Goal: Information Seeking & Learning: Learn about a topic

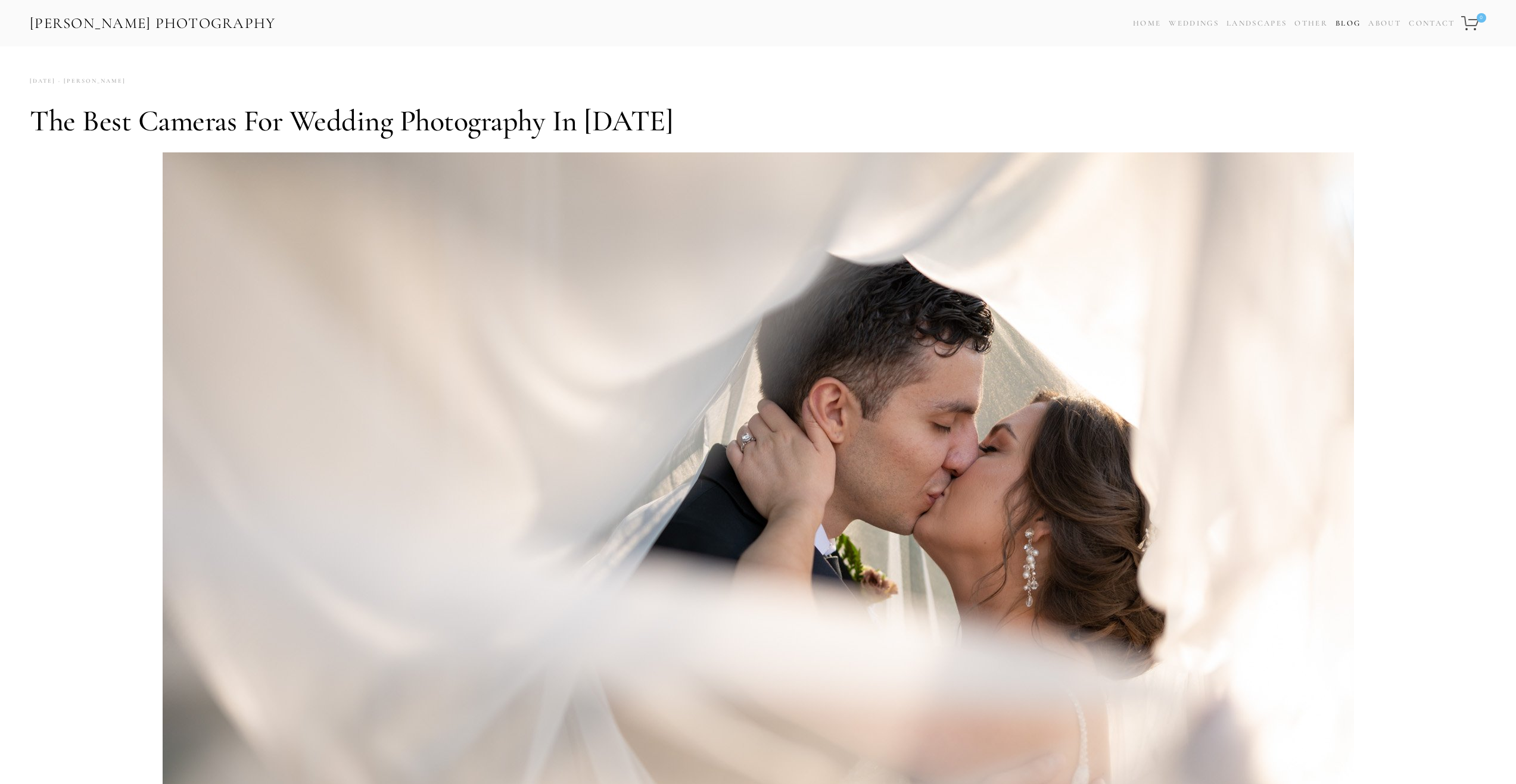
click at [1342, 24] on link "Blog" at bounding box center [1348, 23] width 25 height 17
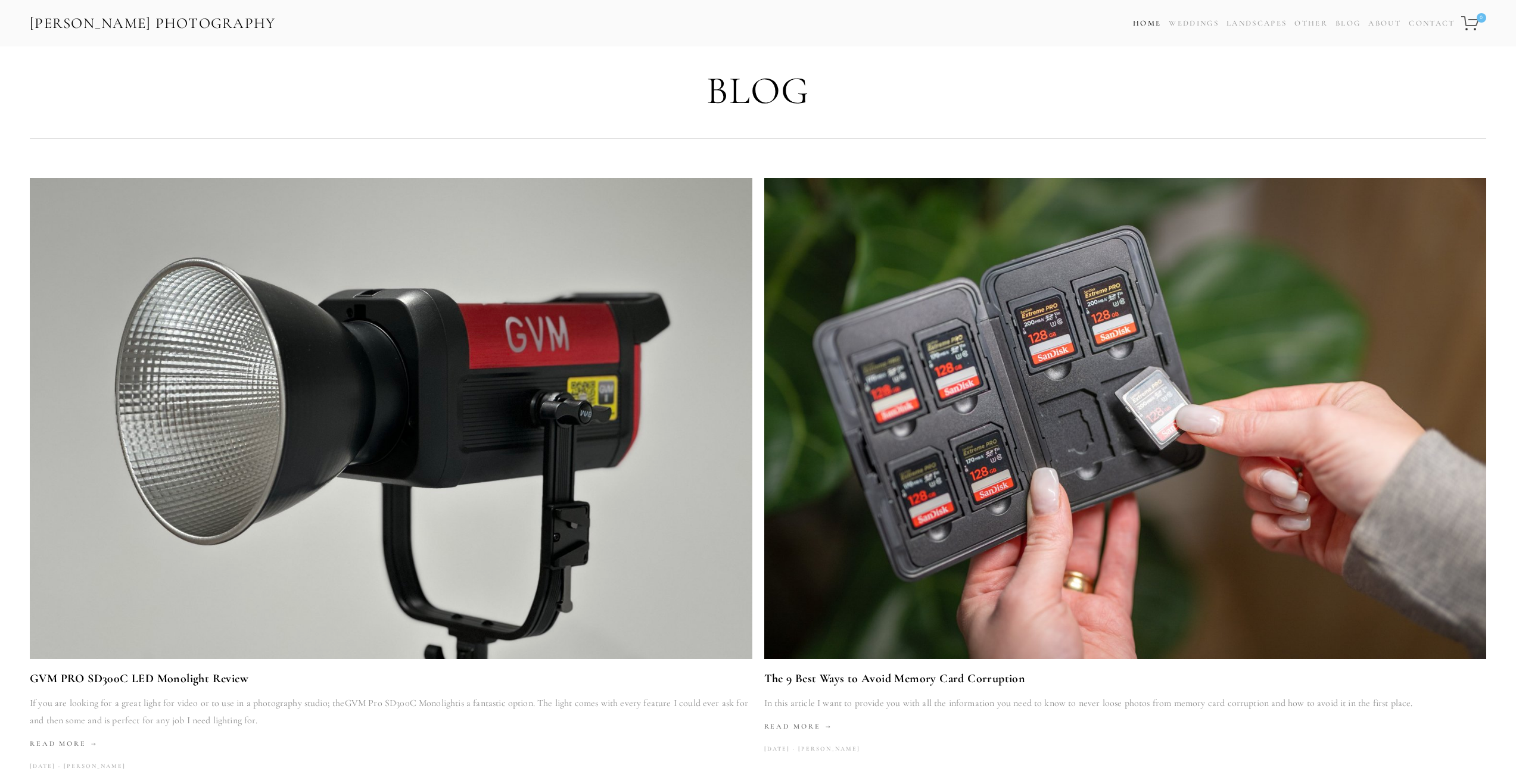
click at [1145, 19] on link "Home" at bounding box center [1147, 23] width 28 height 17
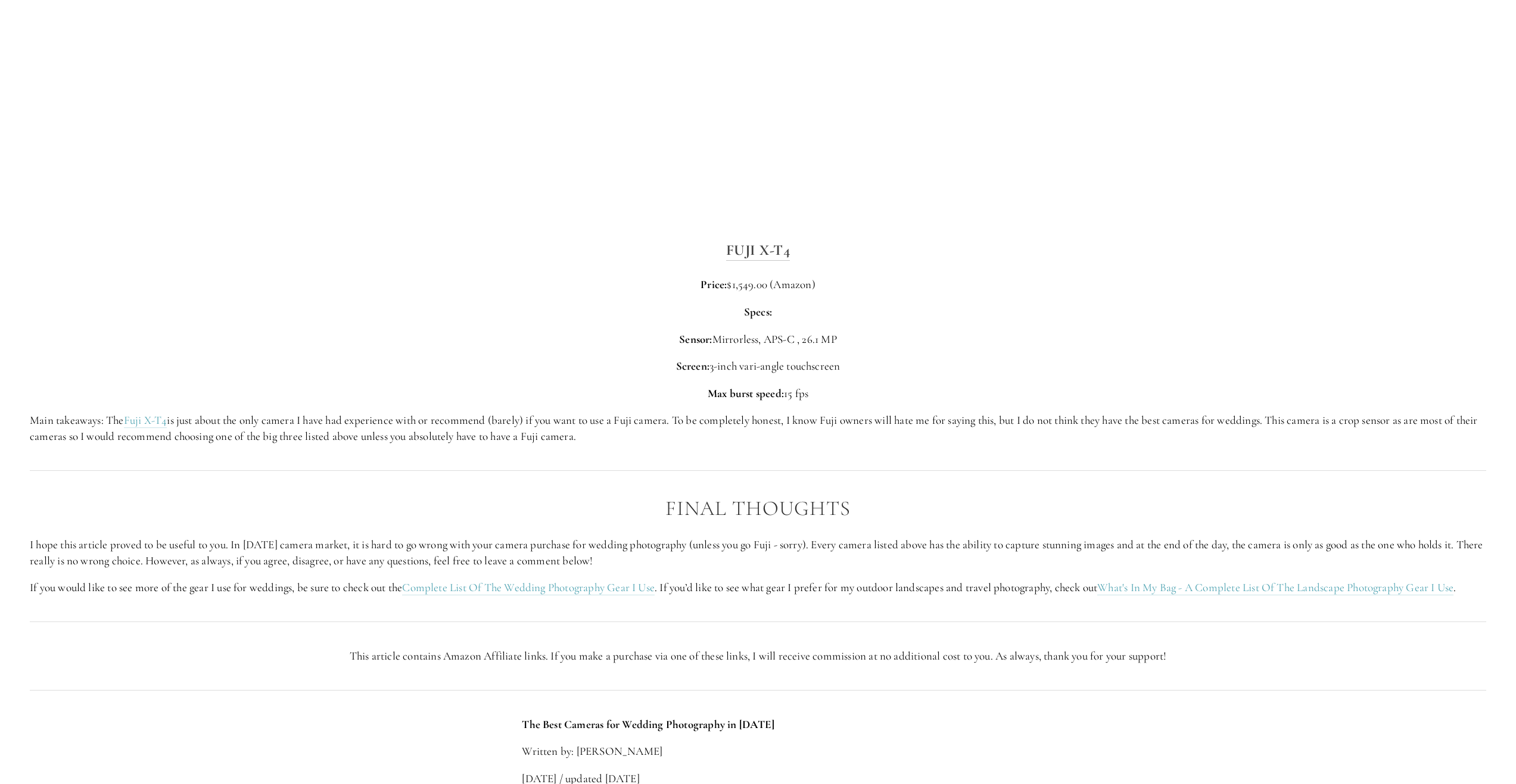
scroll to position [4228, 0]
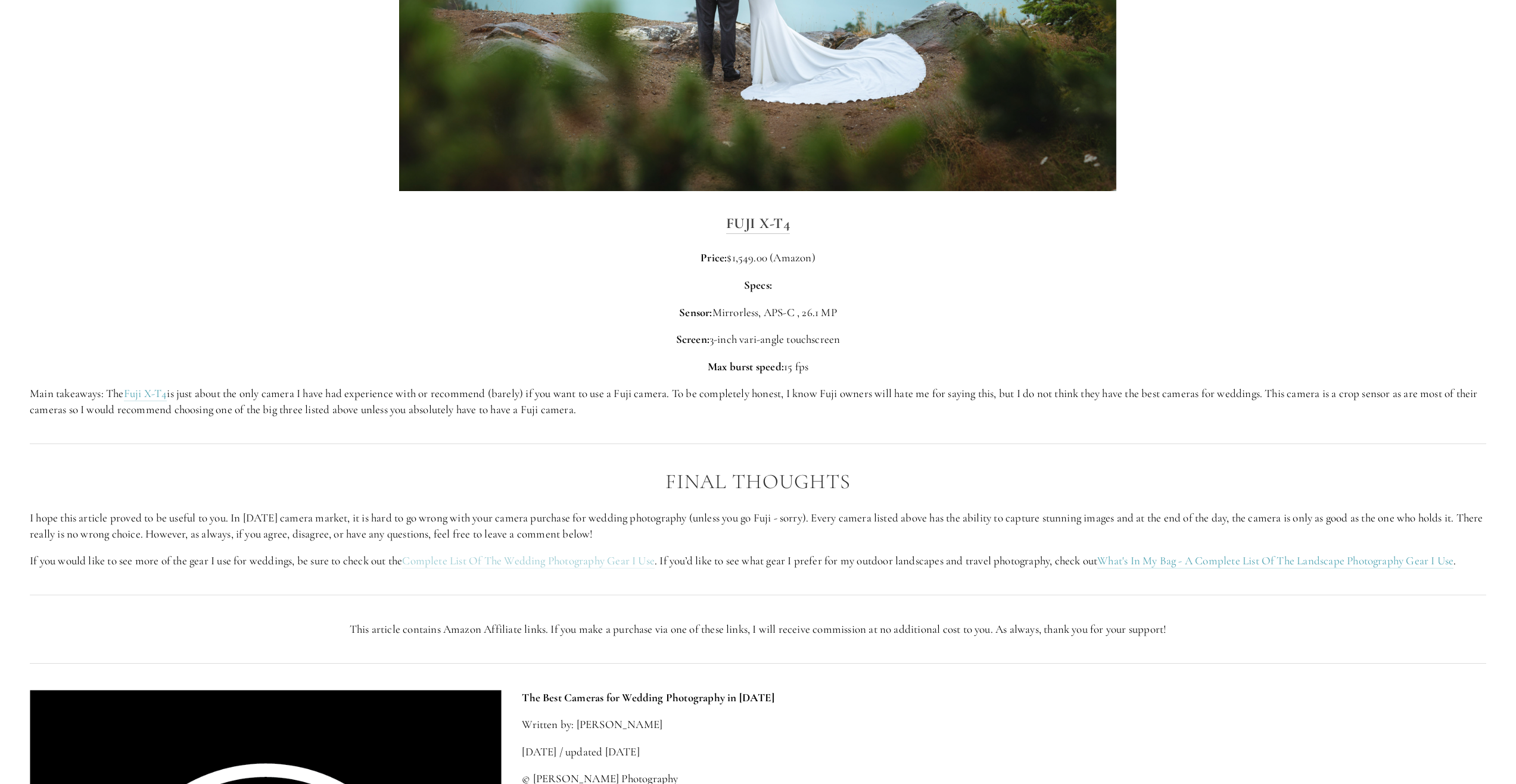
click at [510, 562] on link "Complete List Of The Wedding Photography Gear I Use" at bounding box center [528, 561] width 252 height 15
